Goal: Task Accomplishment & Management: Use online tool/utility

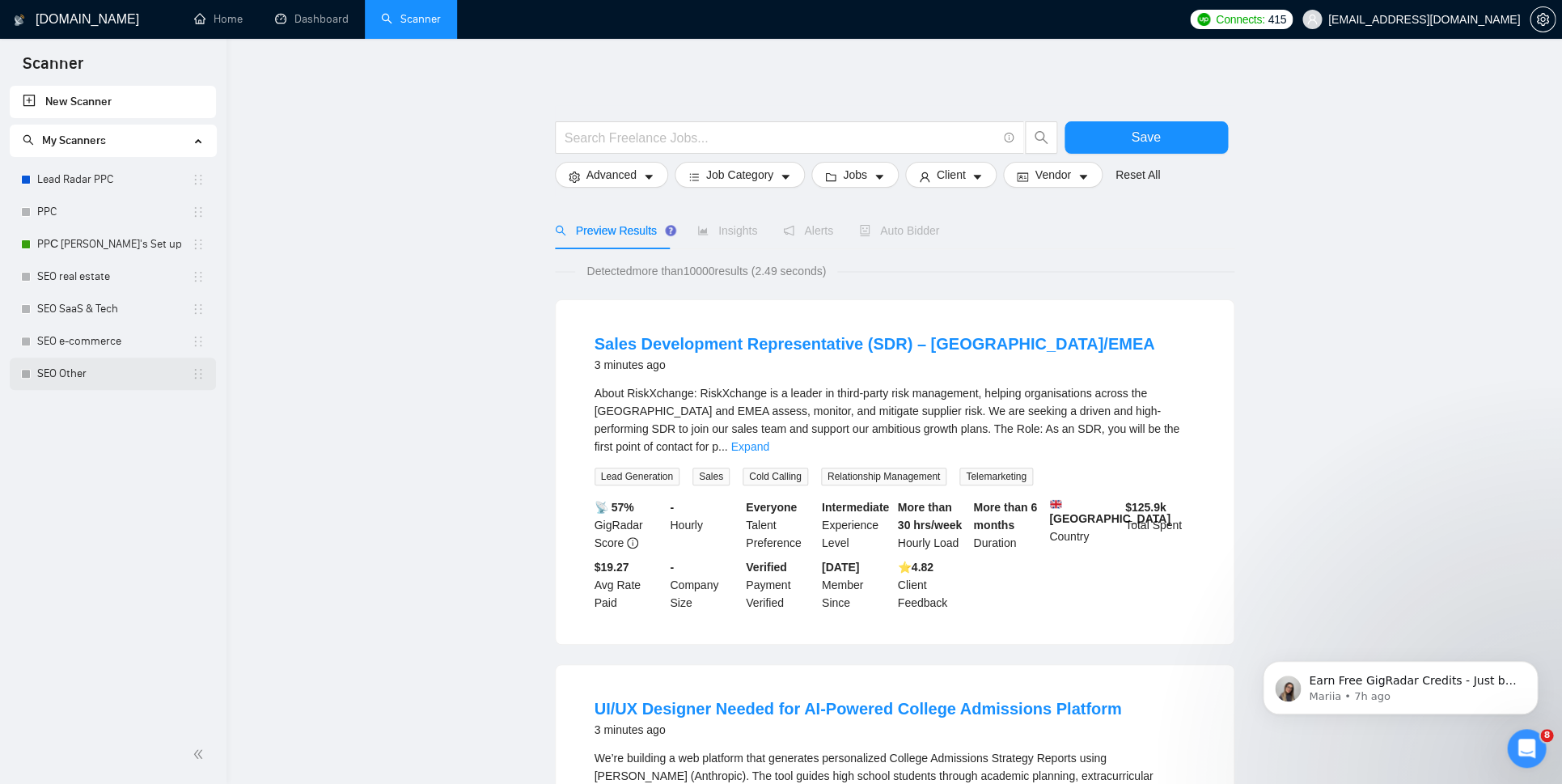
click at [169, 375] on link "SEO Other" at bounding box center [115, 374] width 155 height 32
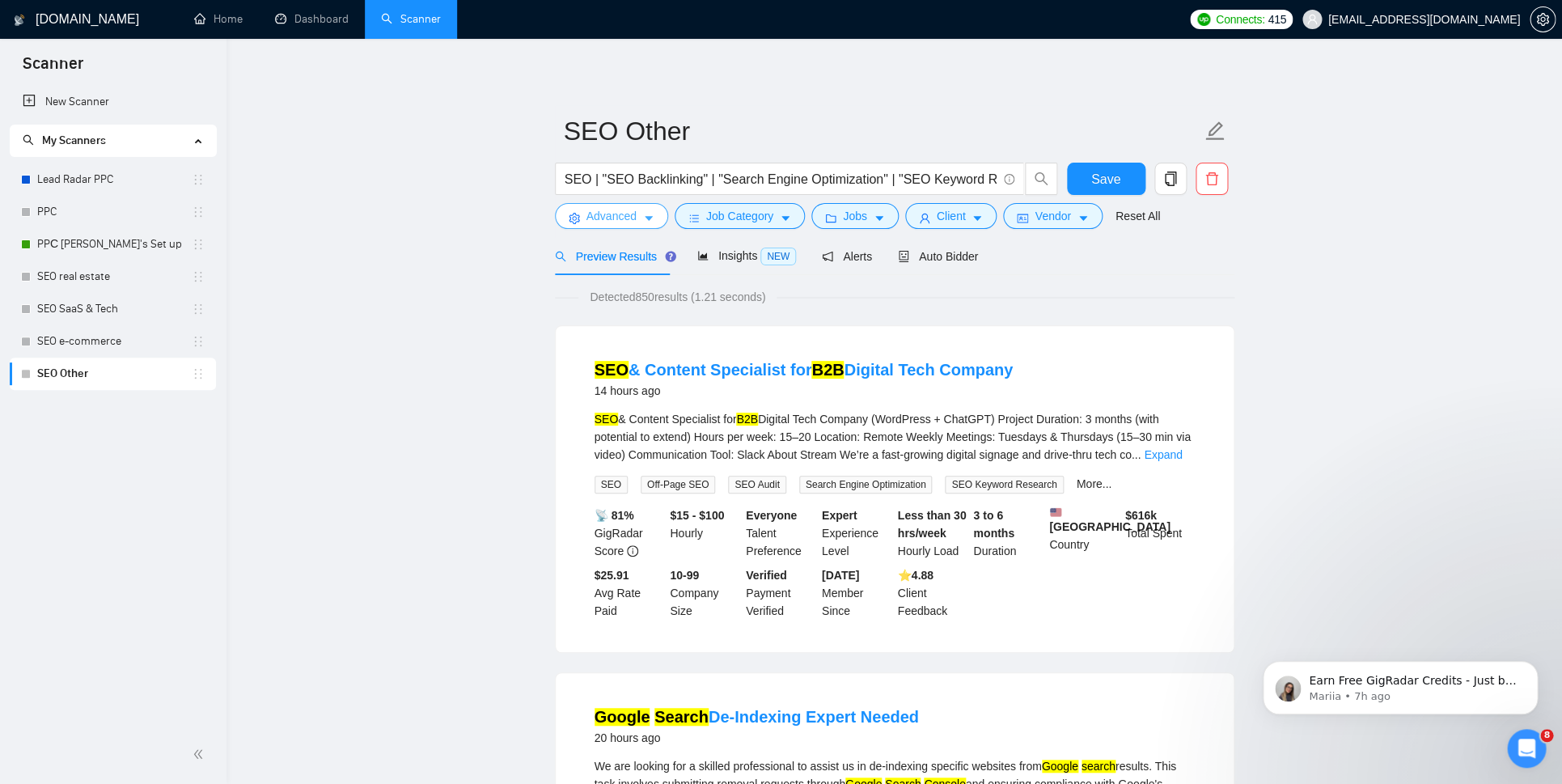
click at [635, 216] on span "Advanced" at bounding box center [611, 216] width 50 height 18
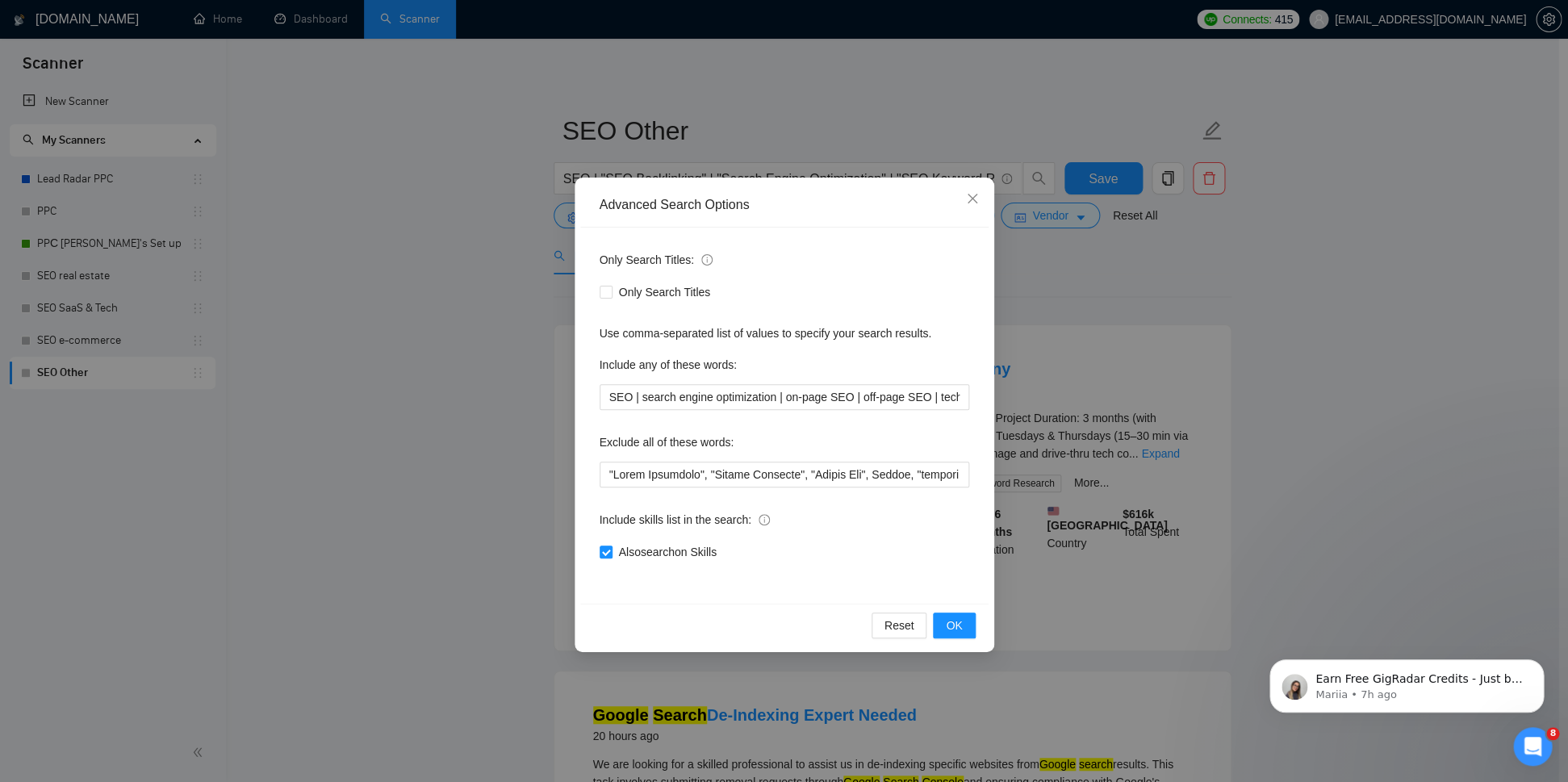
click at [1078, 323] on div "Advanced Search Options Only Search Titles: Only Search Titles Use comma-separa…" at bounding box center [784, 391] width 1568 height 782
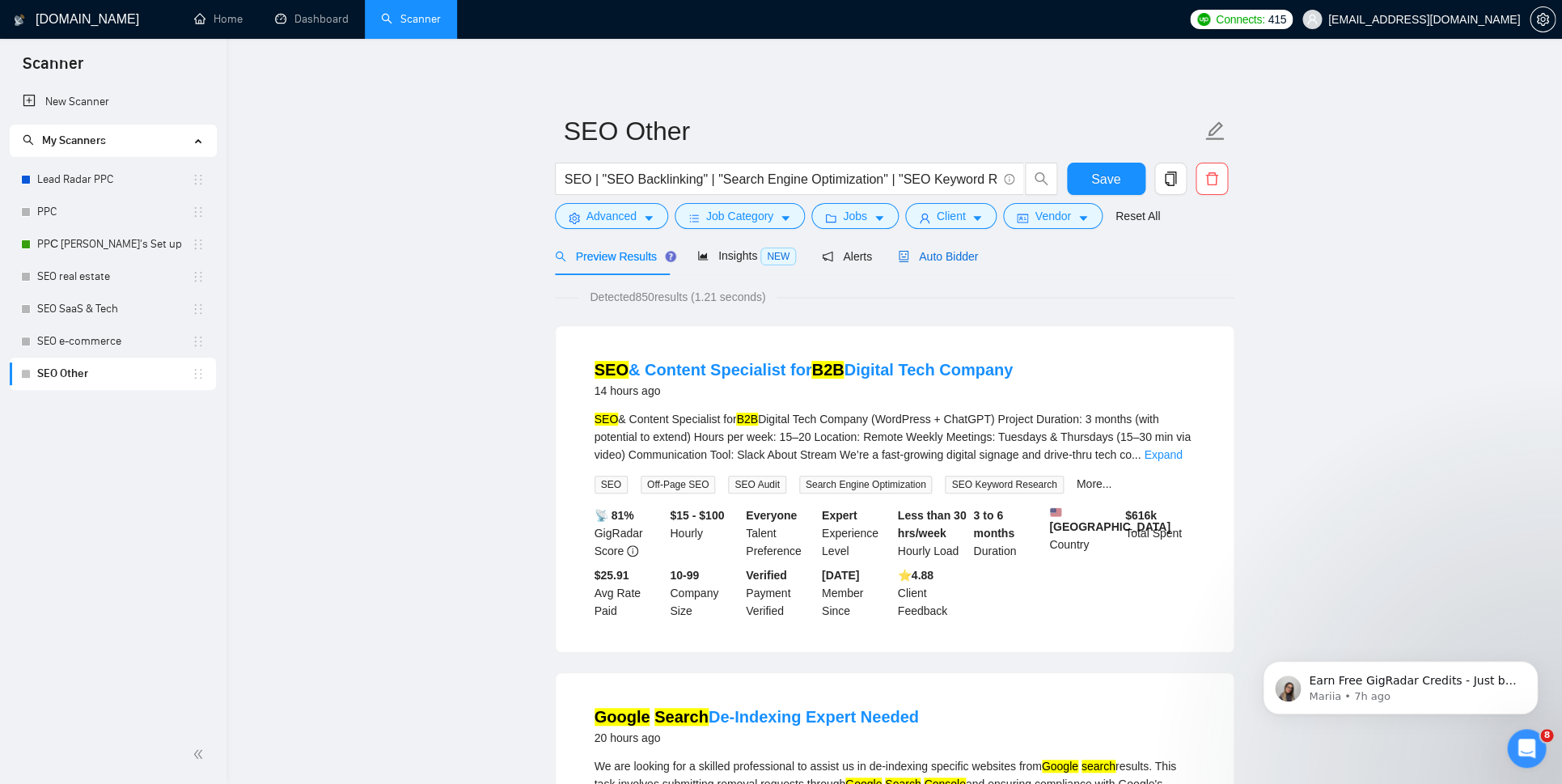
click at [949, 260] on span "Auto Bidder" at bounding box center [938, 256] width 81 height 13
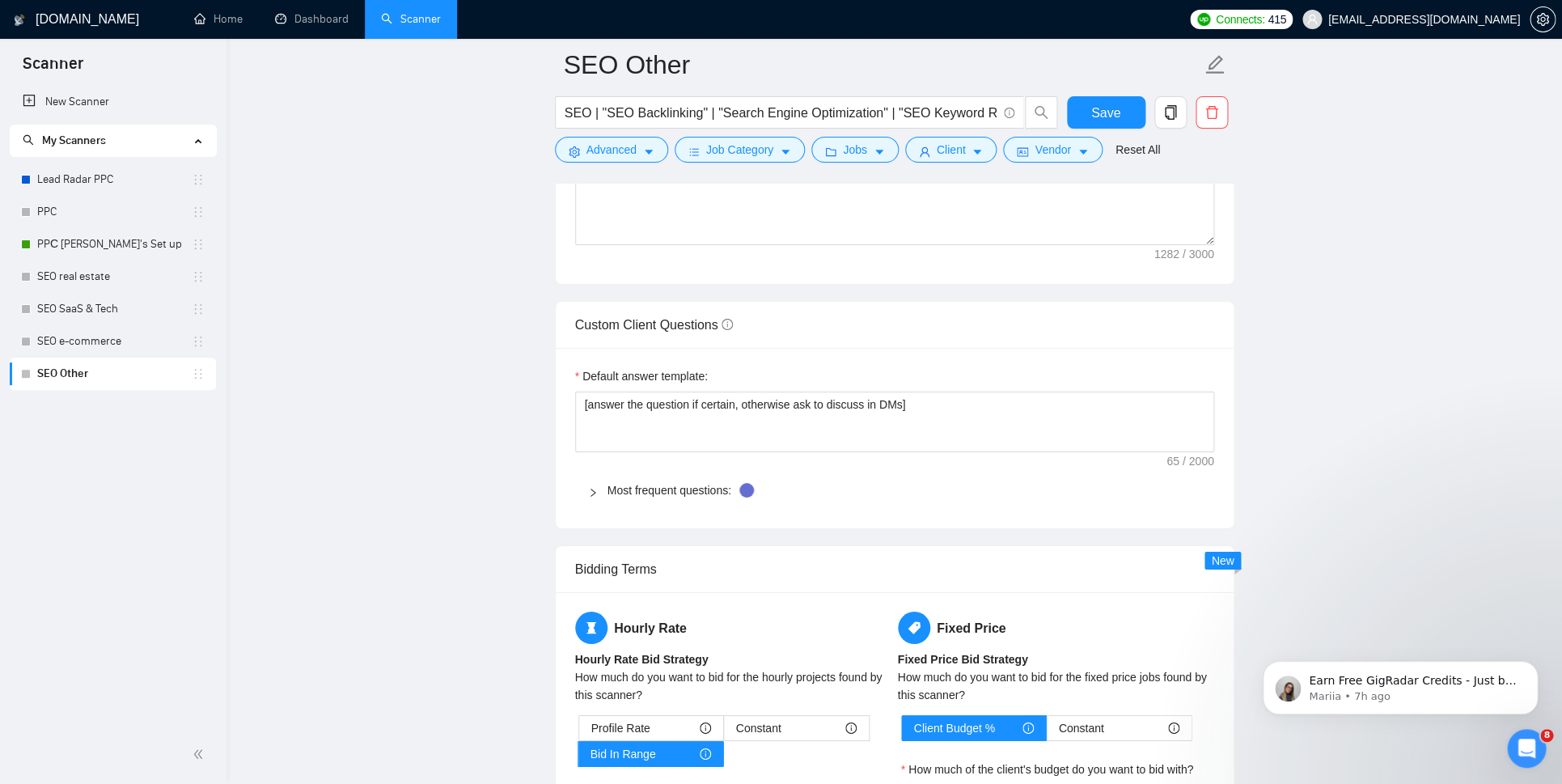
scroll to position [2156, 0]
click at [671, 485] on link "Most frequent questions:" at bounding box center [669, 489] width 123 height 13
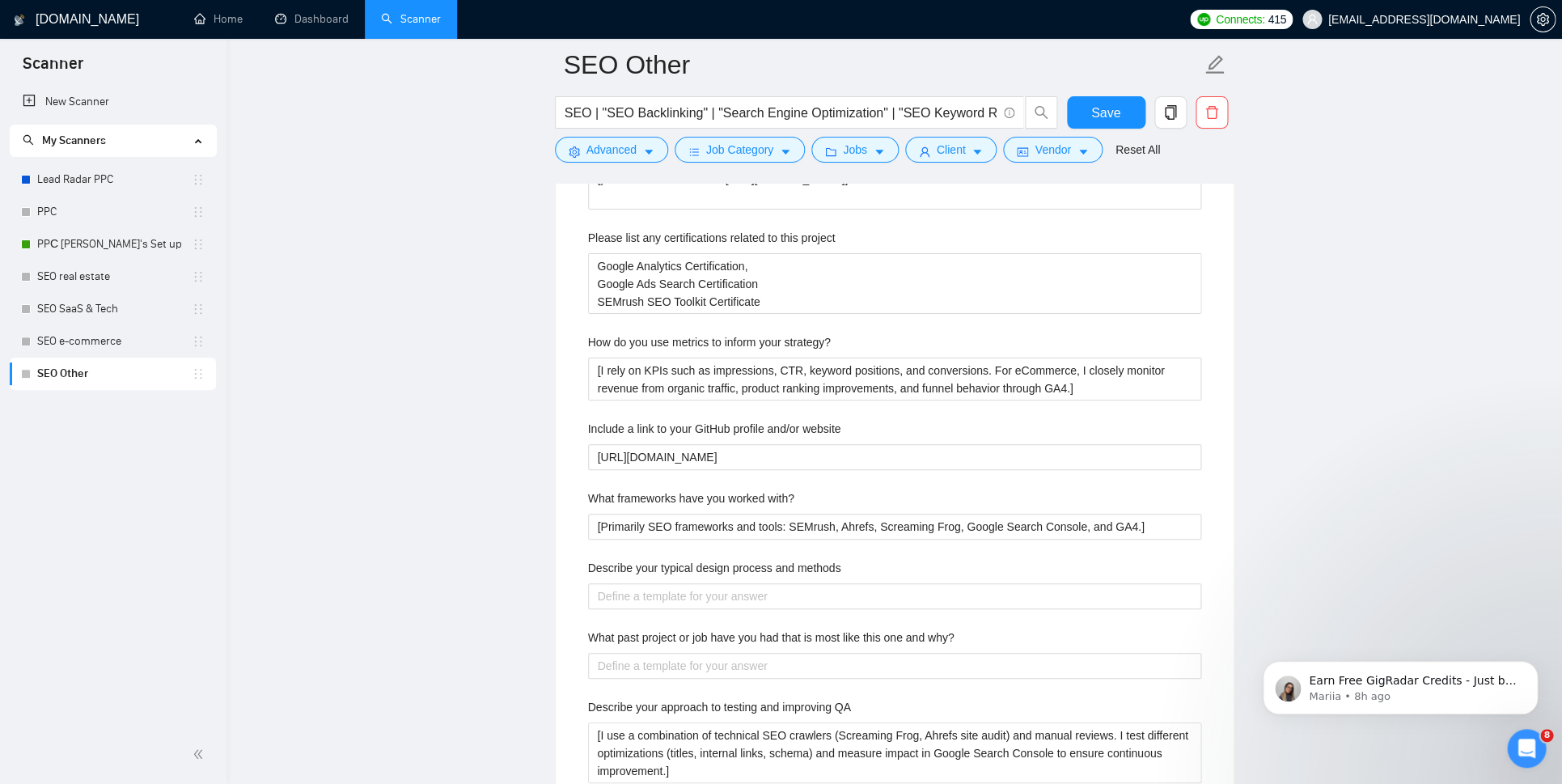
scroll to position [2541, 0]
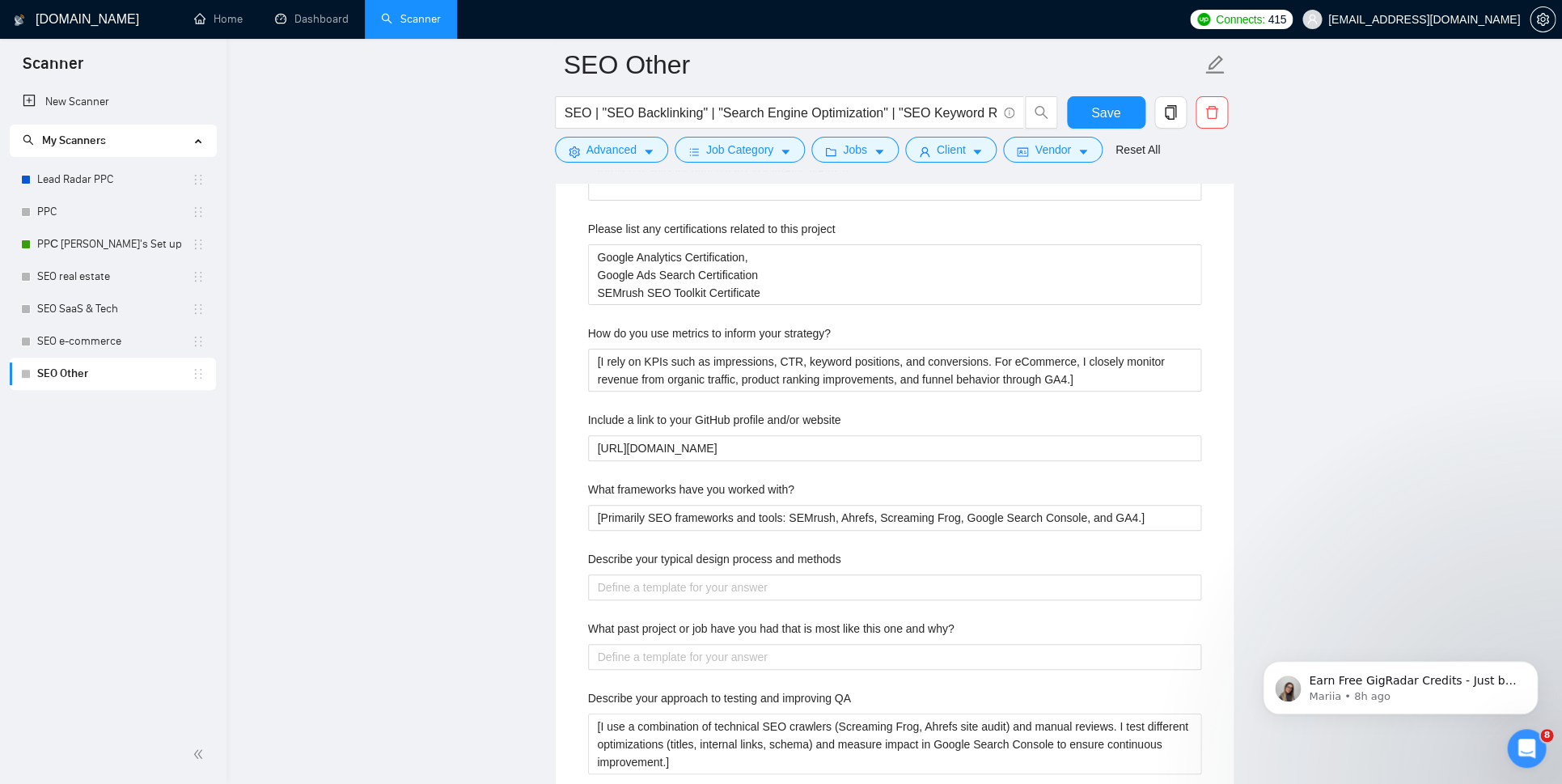
click at [1279, 174] on main "SEO Other SEO | "SEO Backlinking" | "Search Engine Optimization" | "SEO Keyword…" at bounding box center [893, 136] width 1284 height 5225
click at [91, 379] on link "SEO Other" at bounding box center [115, 374] width 155 height 32
click at [91, 378] on link "SEO Other" at bounding box center [115, 374] width 155 height 32
click at [91, 342] on link "SEO e-commerce" at bounding box center [115, 341] width 155 height 32
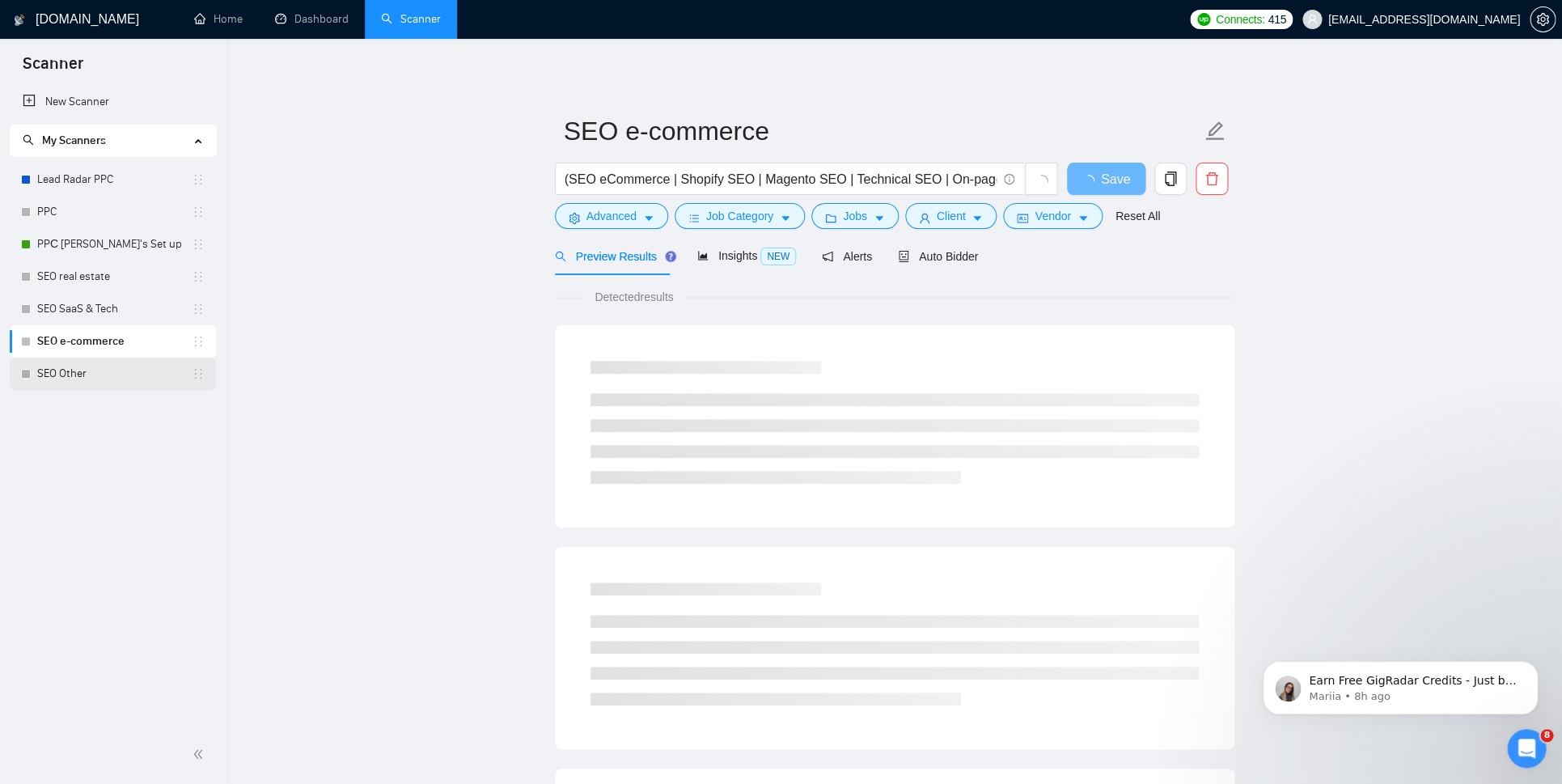
click at [85, 369] on link "SEO Other" at bounding box center [115, 374] width 155 height 32
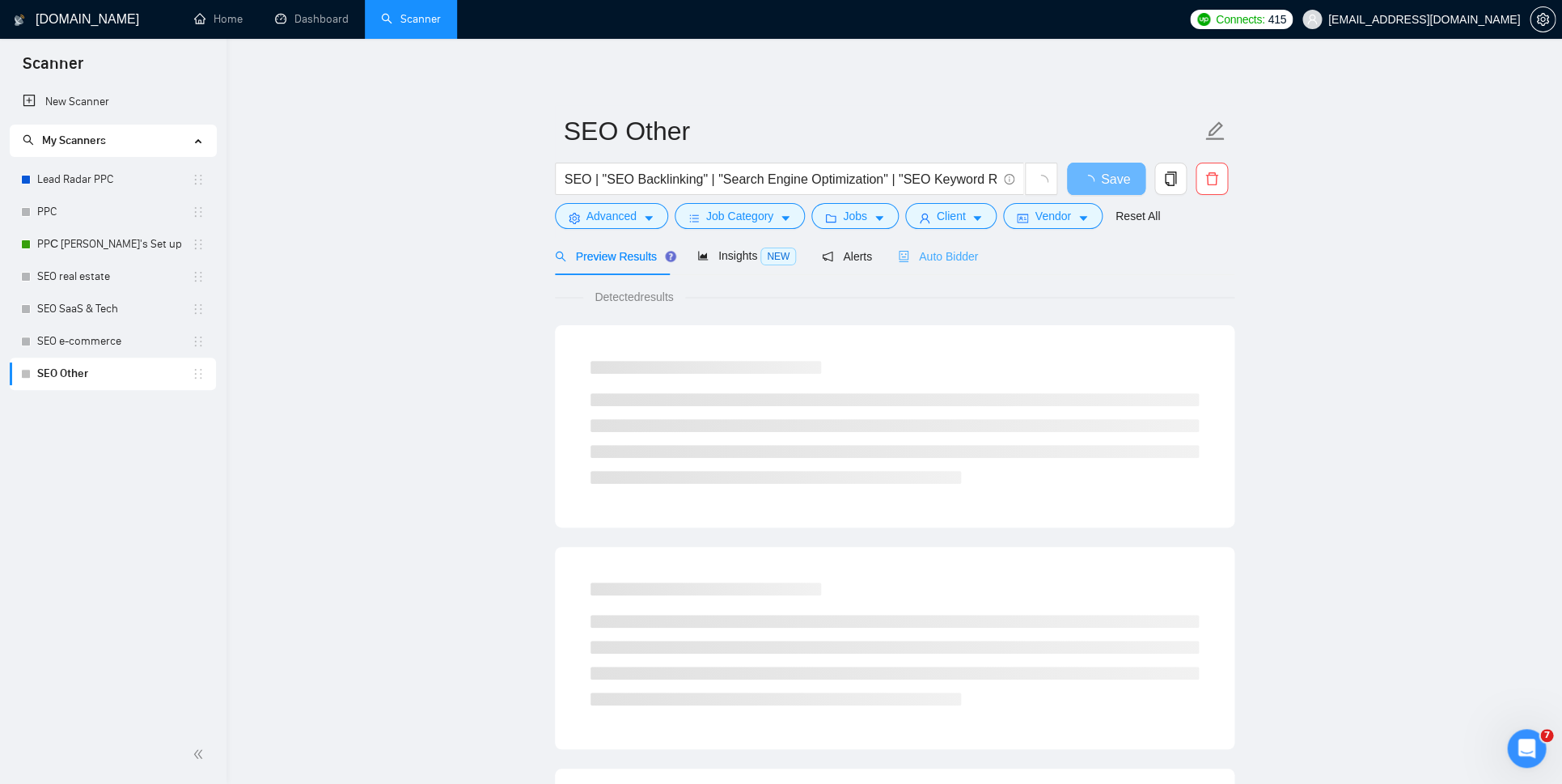
click at [928, 269] on div "Auto Bidder" at bounding box center [938, 256] width 81 height 38
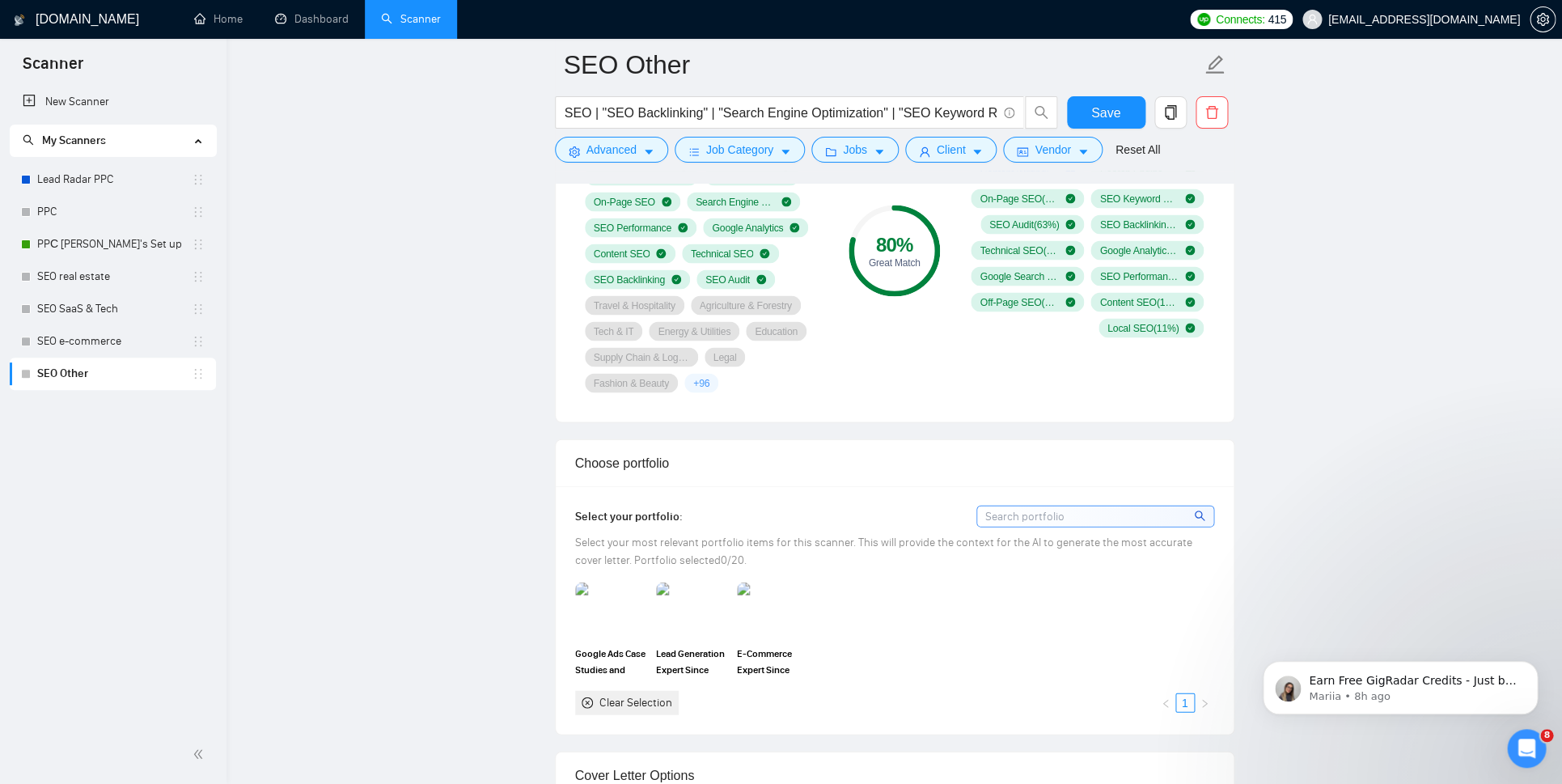
scroll to position [1231, 0]
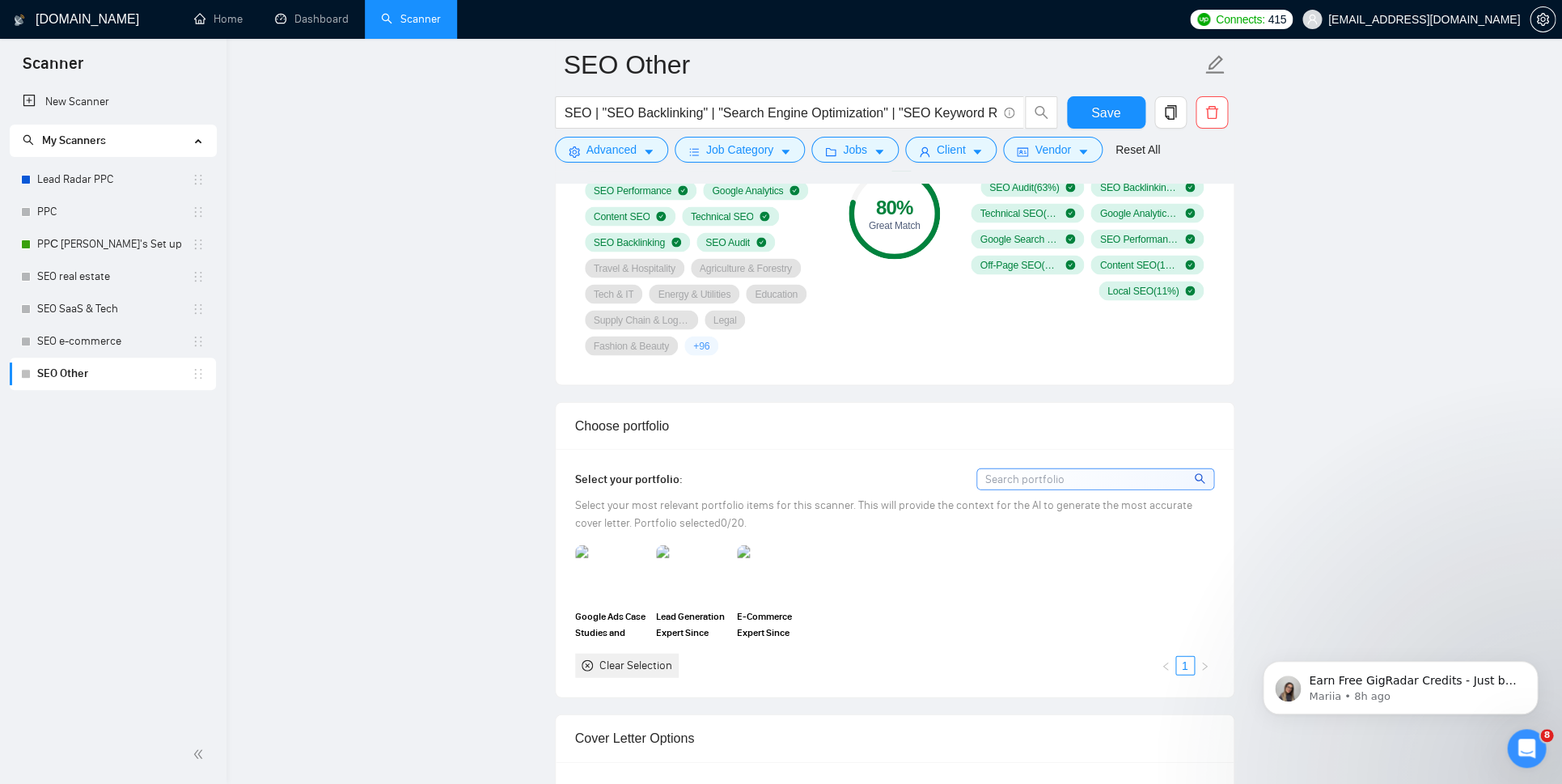
click at [641, 656] on div "Clear Selection" at bounding box center [635, 665] width 73 height 18
click at [644, 661] on div "Clear Selection" at bounding box center [635, 665] width 73 height 18
click at [586, 660] on icon "close-circle" at bounding box center [587, 665] width 11 height 11
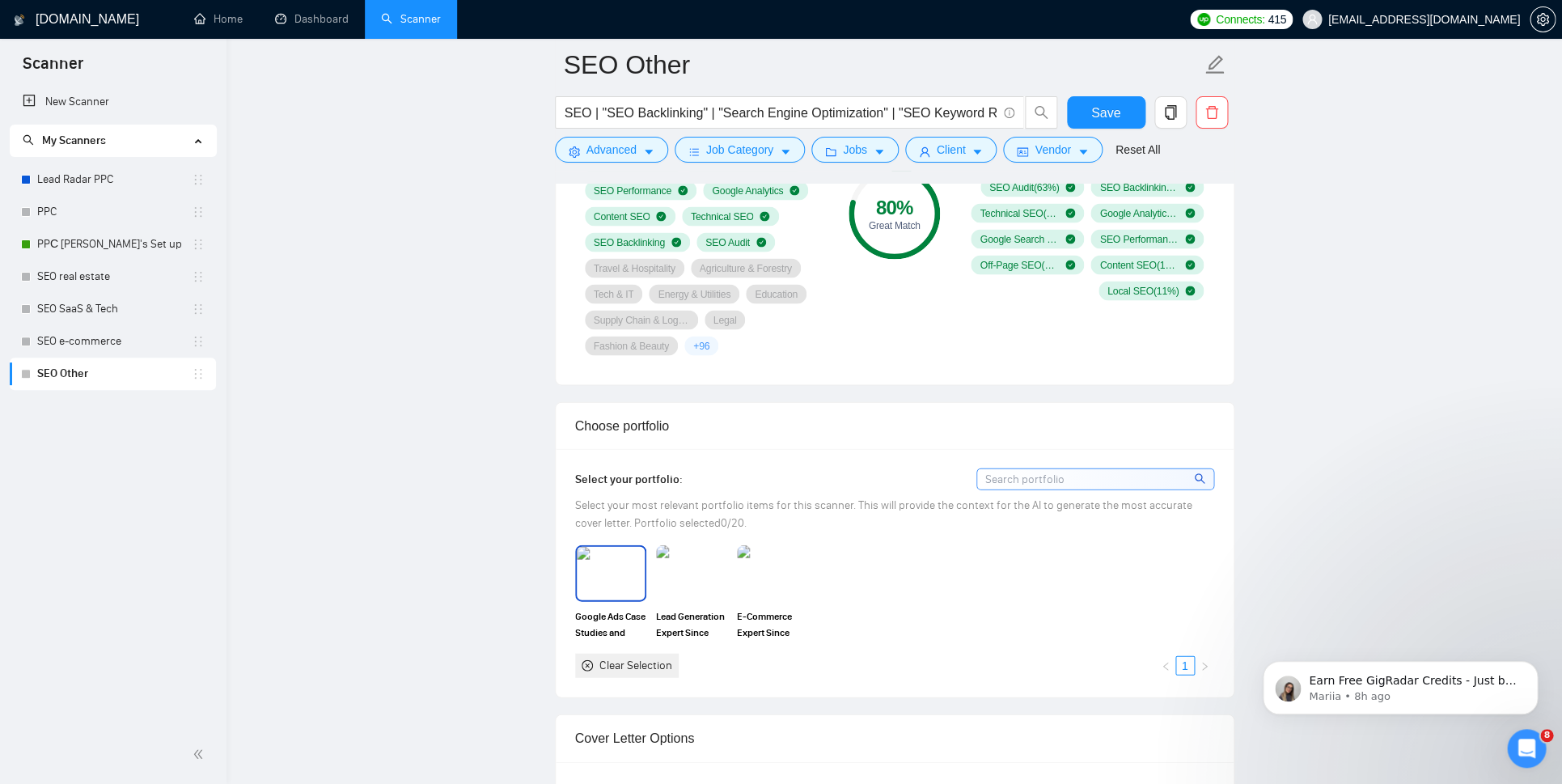
click at [628, 558] on img at bounding box center [611, 572] width 68 height 53
click at [692, 563] on img at bounding box center [692, 572] width 68 height 53
click at [768, 566] on img at bounding box center [773, 572] width 68 height 53
click at [600, 656] on div "Clear Selection" at bounding box center [635, 665] width 73 height 18
click at [1029, 468] on input at bounding box center [1096, 478] width 236 height 20
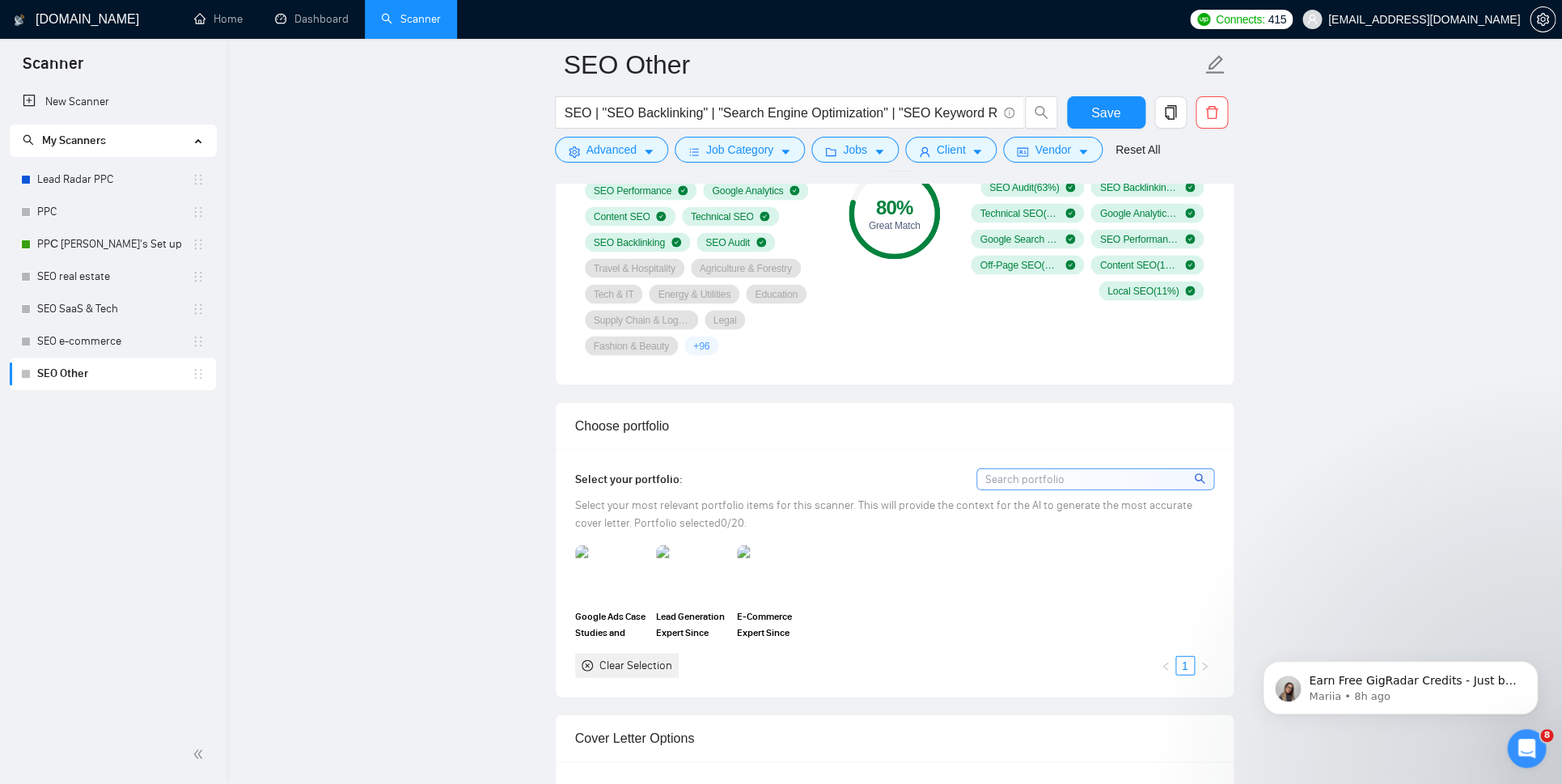
click at [1029, 468] on input at bounding box center [1096, 478] width 236 height 20
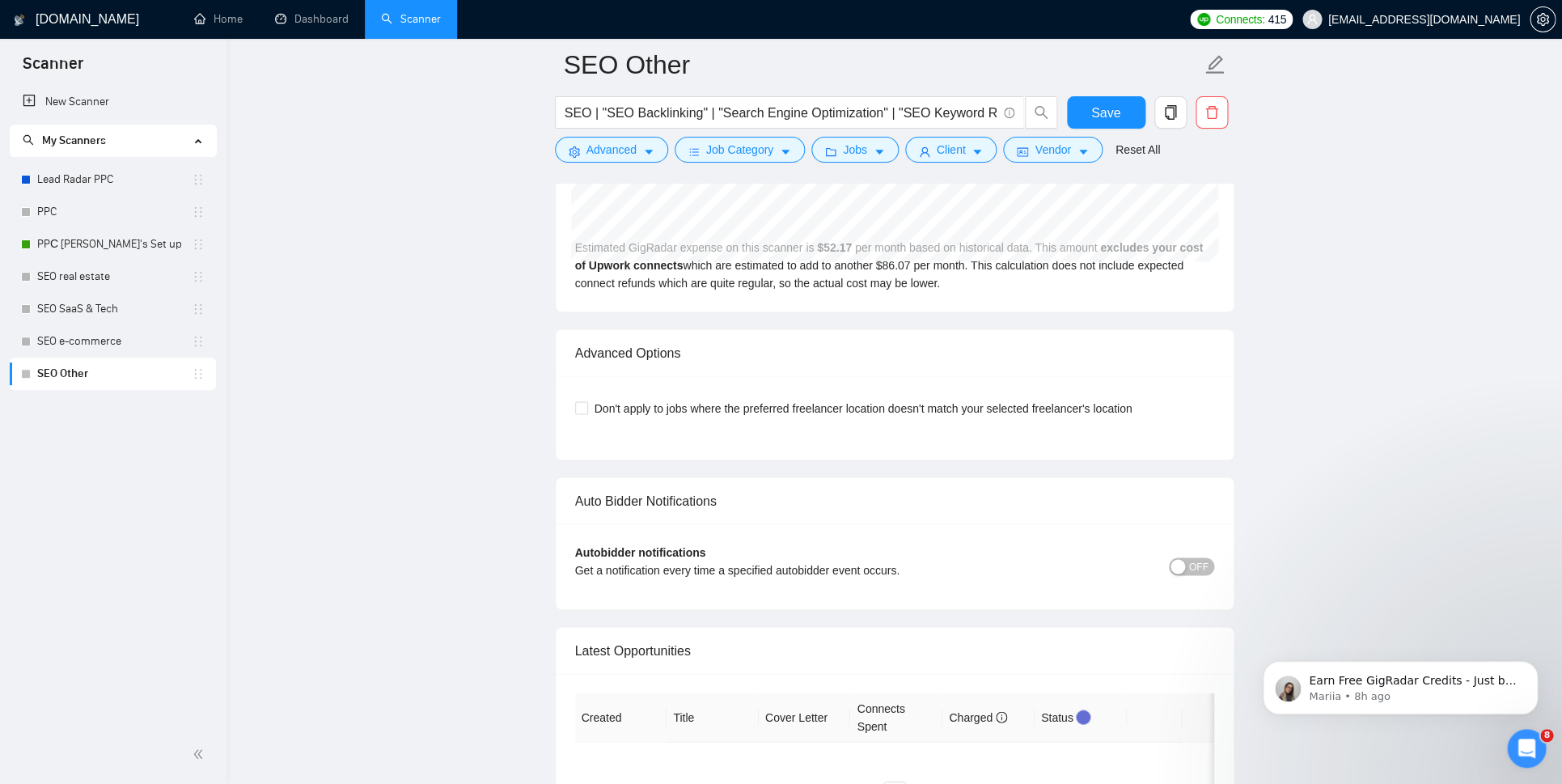
scroll to position [3785, 0]
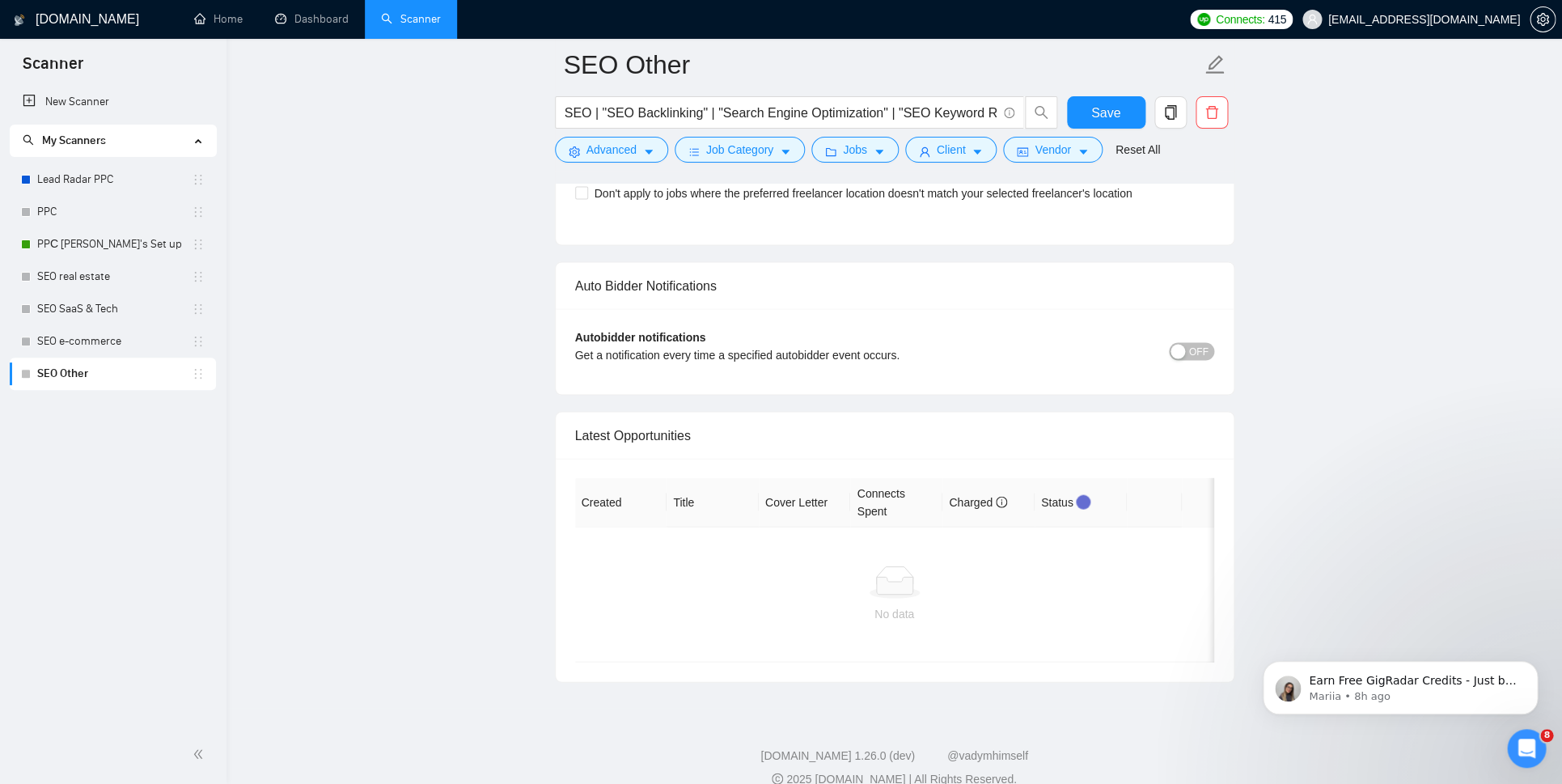
type input "seo"
click at [52, 20] on h1 "[DOMAIN_NAME]" at bounding box center [88, 19] width 103 height 38
